Goal: Task Accomplishment & Management: Use online tool/utility

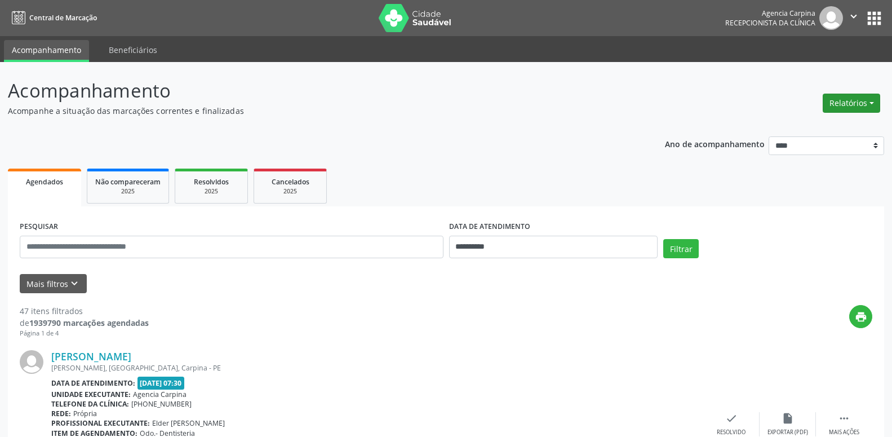
click at [868, 100] on button "Relatórios" at bounding box center [850, 103] width 57 height 19
click at [818, 125] on link "Agendamentos" at bounding box center [819, 127] width 121 height 16
select select "*"
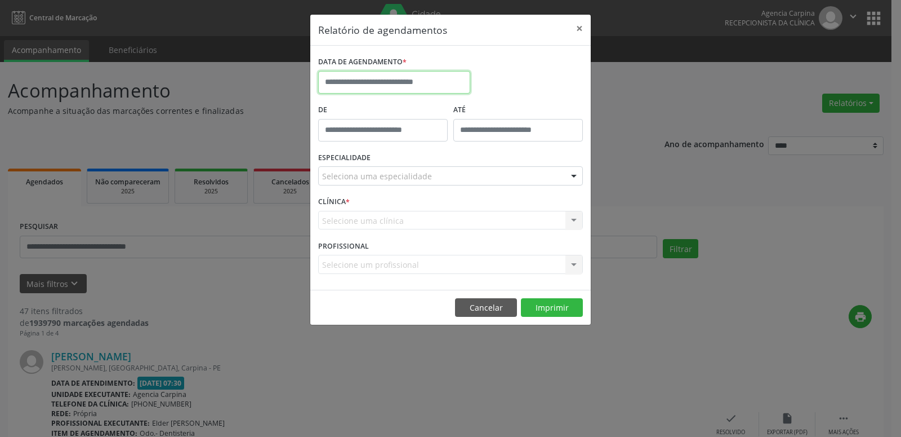
click at [407, 81] on input "text" at bounding box center [394, 82] width 152 height 23
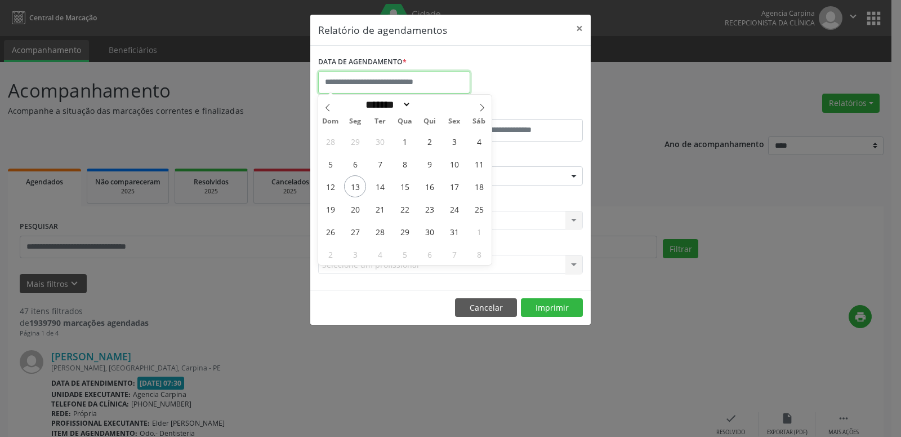
click at [407, 81] on input "text" at bounding box center [394, 82] width 152 height 23
click at [401, 190] on span "15" at bounding box center [405, 186] width 22 height 22
type input "**********"
click at [401, 190] on span "15" at bounding box center [405, 186] width 22 height 22
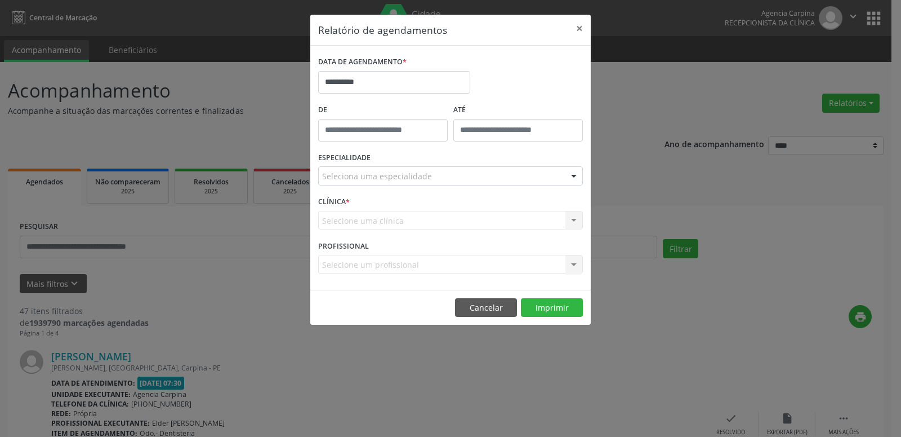
click at [401, 190] on div "ESPECIALIDADE Seleciona uma especialidade Todas as especialidades Alergologia A…" at bounding box center [450, 171] width 270 height 44
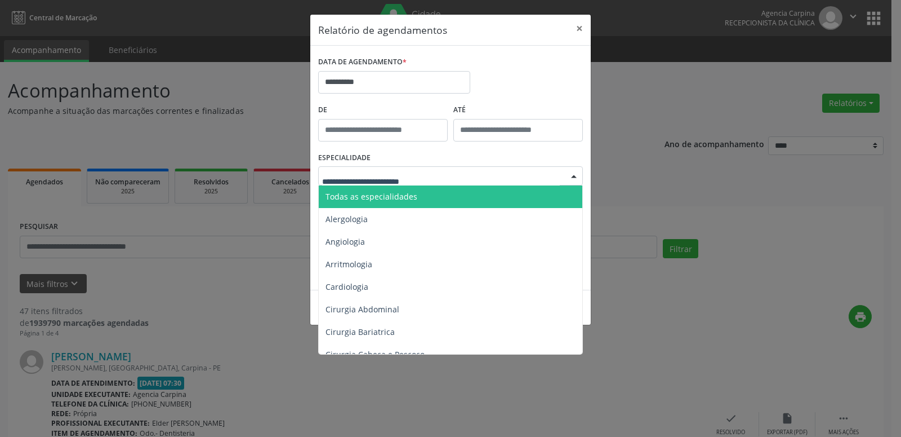
click at [576, 173] on div at bounding box center [574, 176] width 17 height 19
click at [558, 197] on span "Todas as especialidades" at bounding box center [451, 196] width 265 height 23
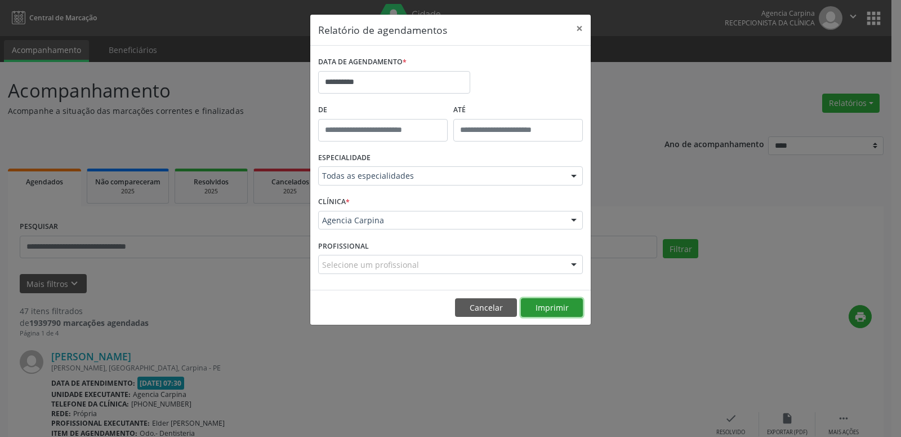
click at [550, 308] on button "Imprimir" at bounding box center [552, 307] width 62 height 19
